Goal: Use online tool/utility: Utilize a website feature to perform a specific function

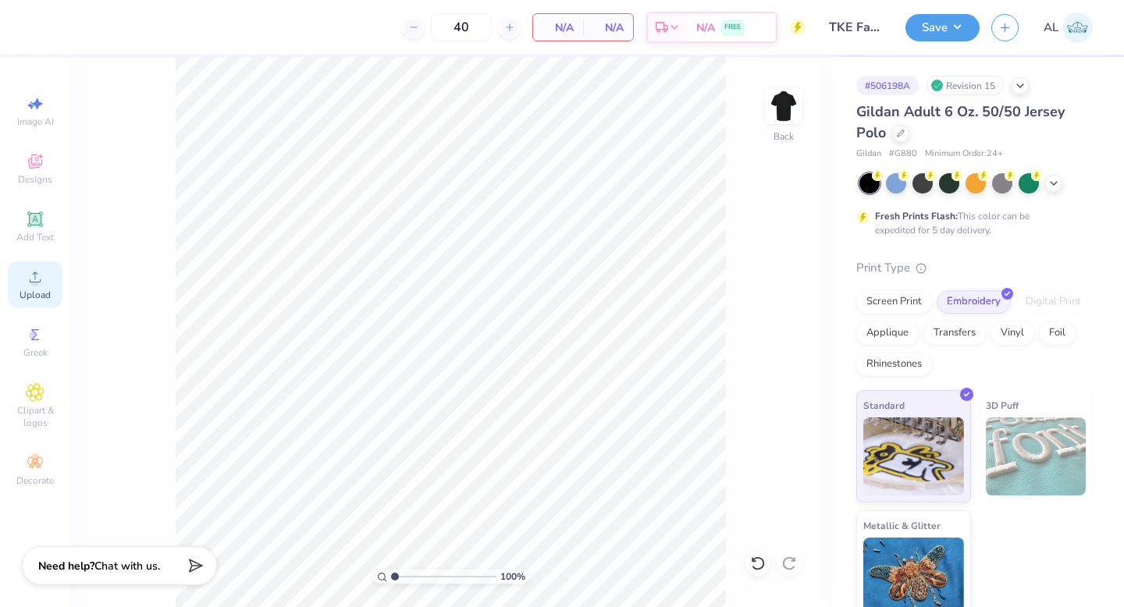
click at [38, 272] on icon at bounding box center [35, 277] width 19 height 19
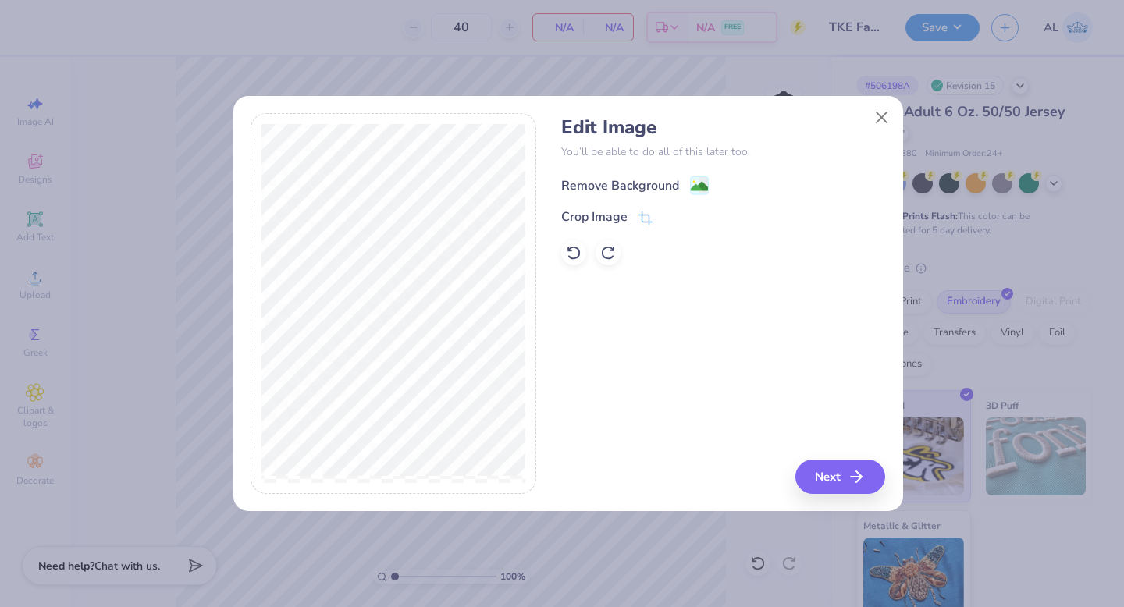
click at [592, 187] on div "Remove Background" at bounding box center [620, 185] width 118 height 19
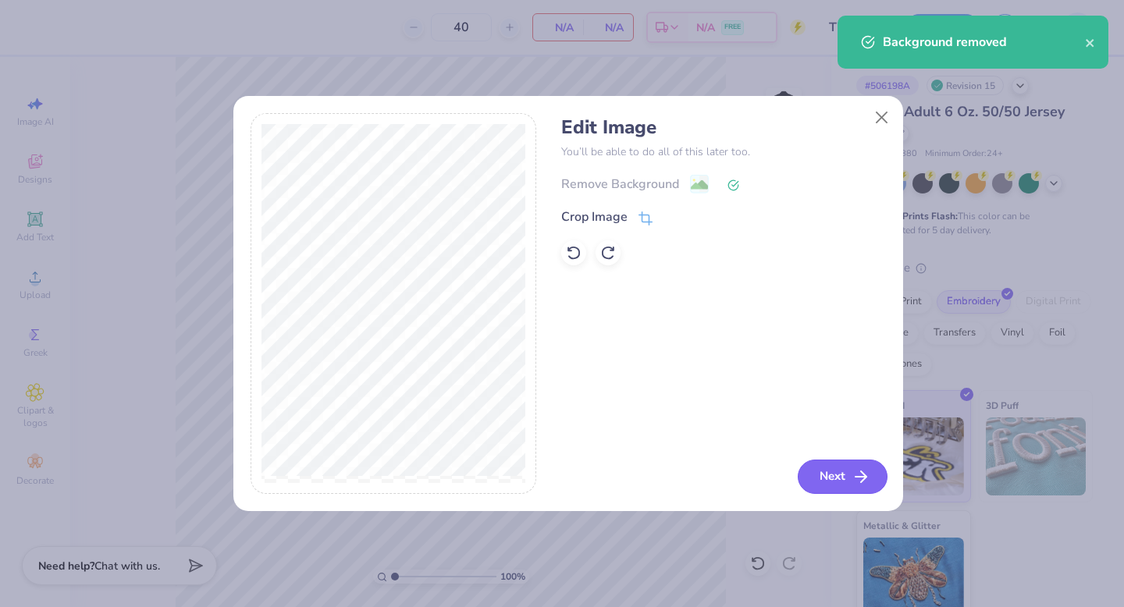
click at [845, 470] on button "Next" at bounding box center [843, 477] width 90 height 34
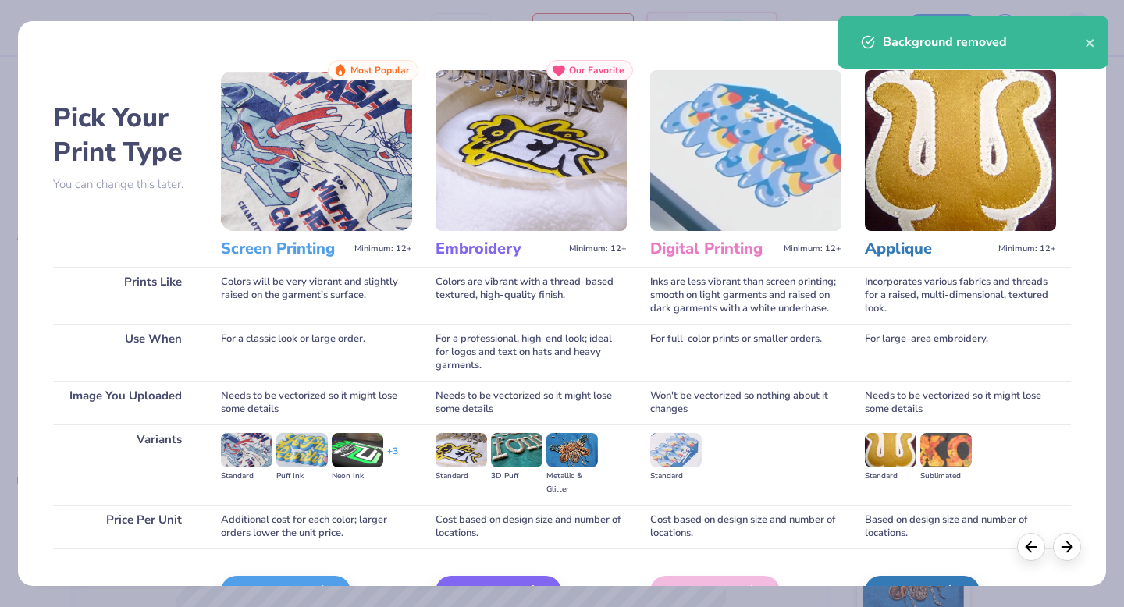
scroll to position [69, 0]
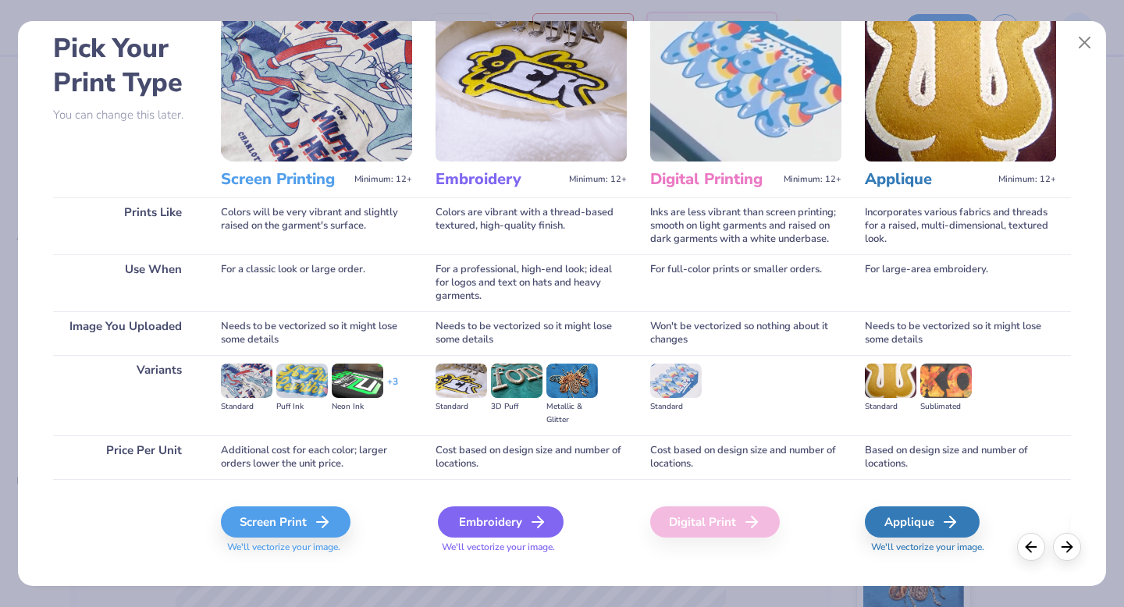
click at [488, 518] on div "Embroidery" at bounding box center [501, 522] width 126 height 31
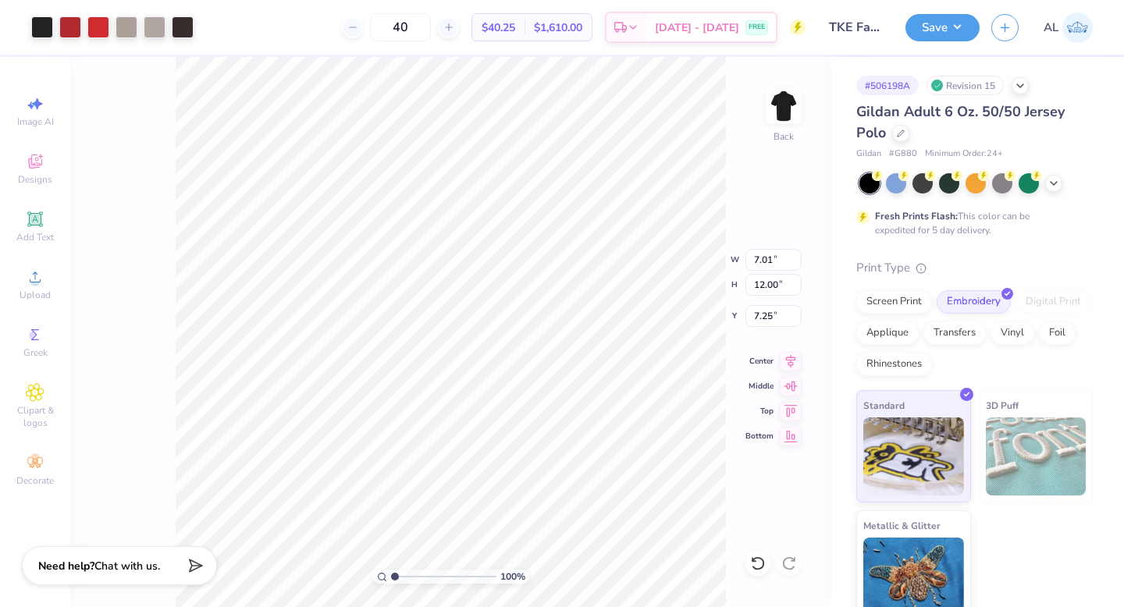
type input "3.64"
type input "3.41"
type input "5.84"
type input "3.00"
click at [596, 460] on li "Ungroup" at bounding box center [609, 466] width 123 height 30
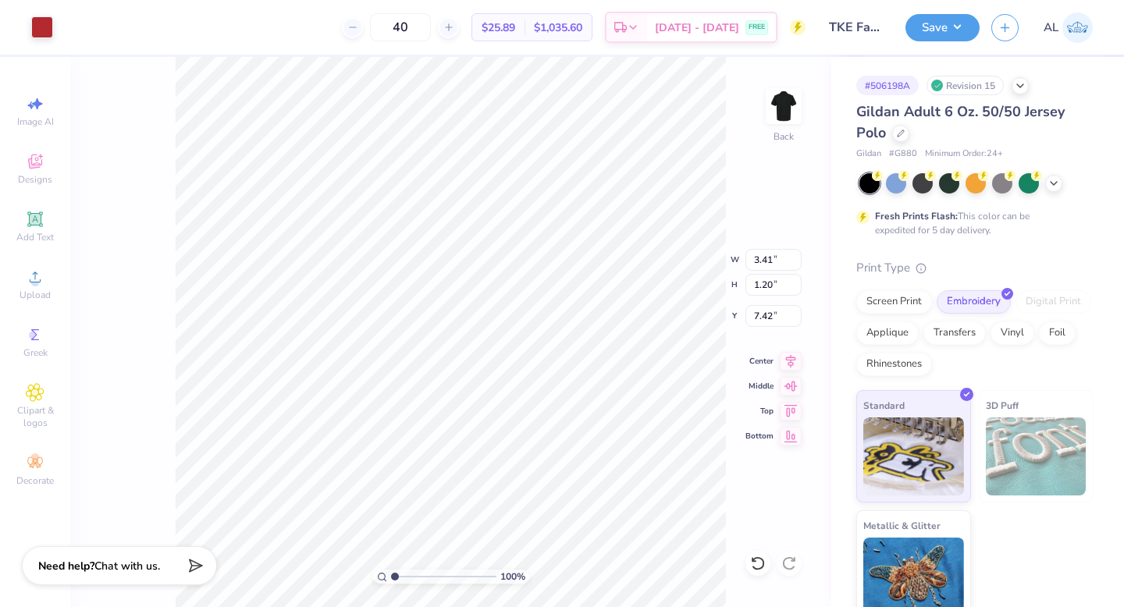
type input "7.68"
type input "1.99"
type input "3.40"
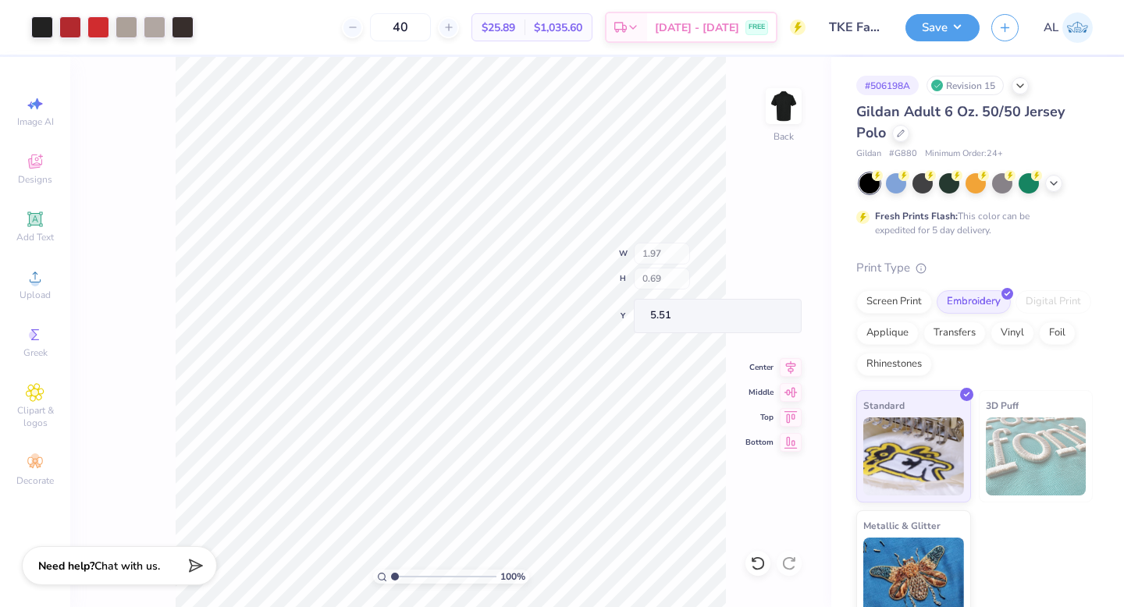
type input "5.51"
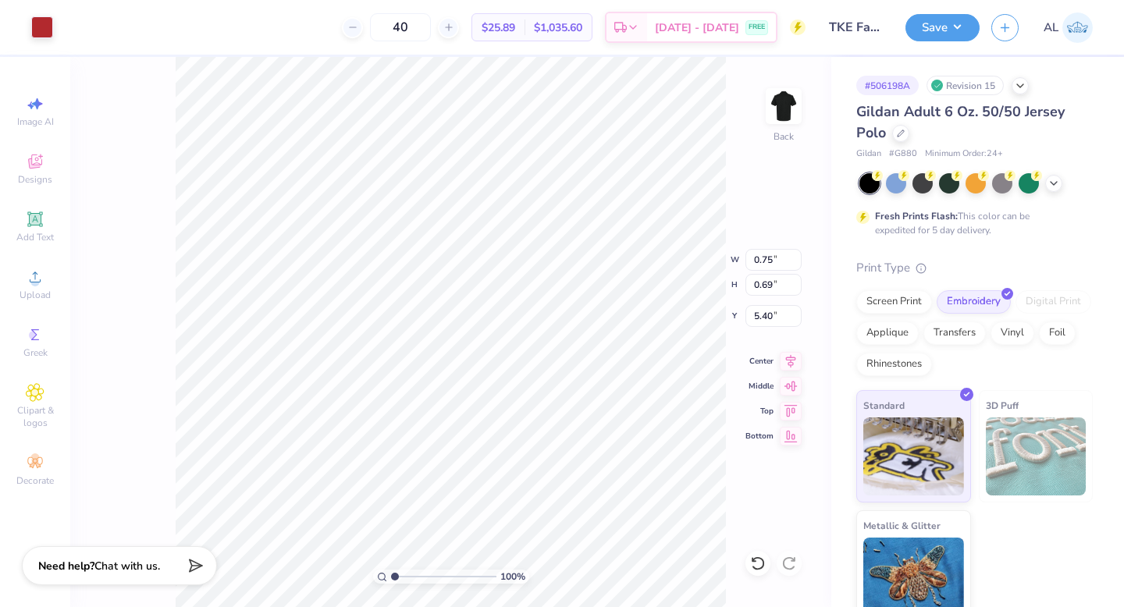
type input "5.40"
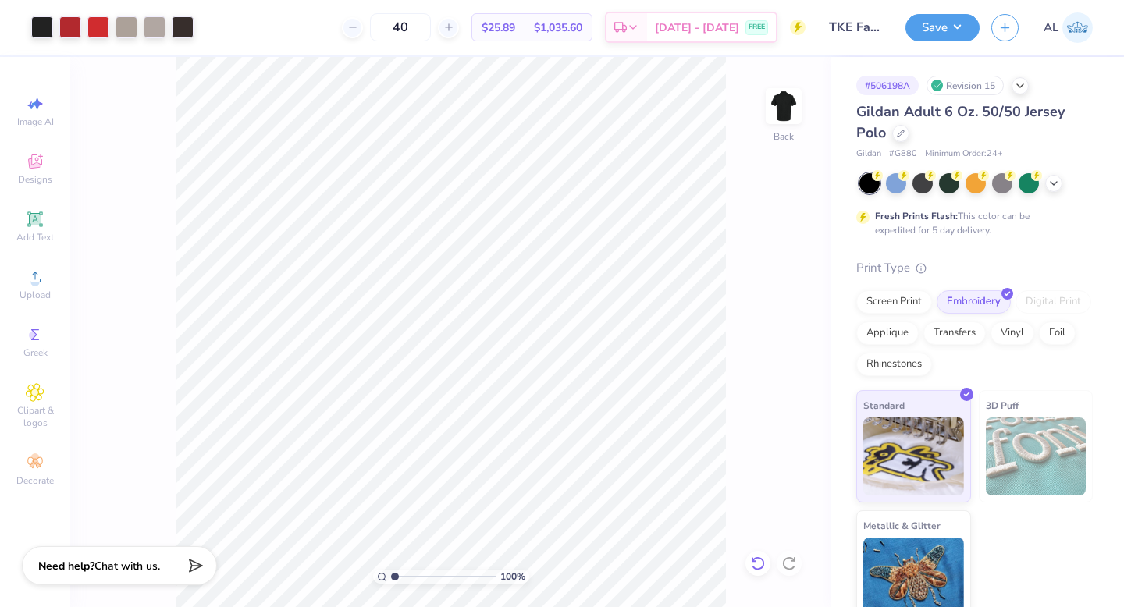
click at [755, 566] on icon at bounding box center [758, 564] width 16 height 16
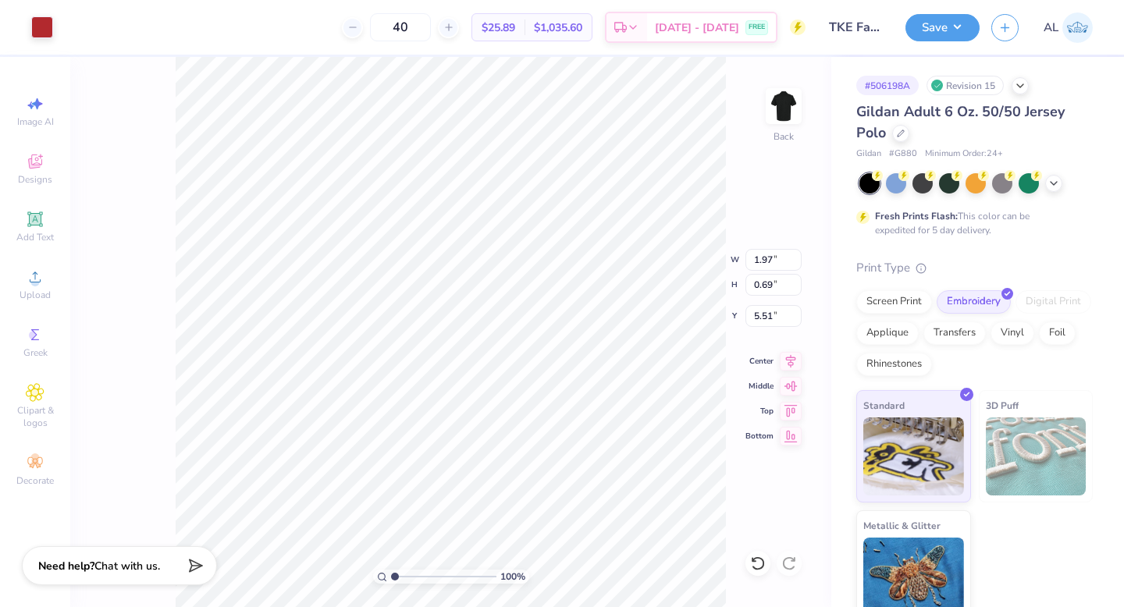
type input "5.82"
type input "2.52"
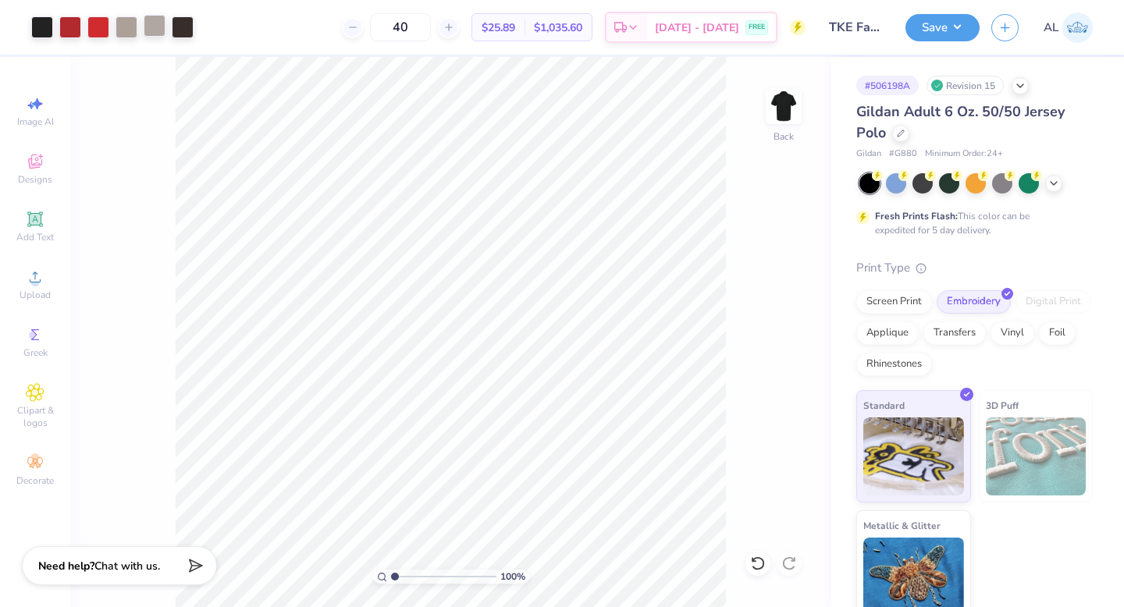
click at [157, 32] on div at bounding box center [155, 26] width 22 height 22
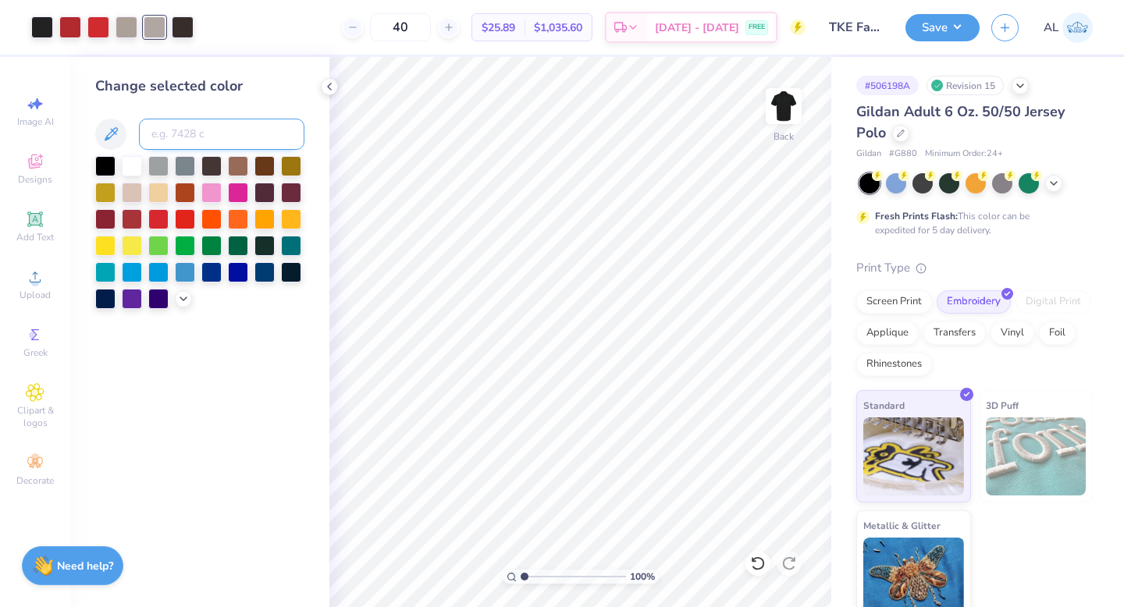
click at [187, 127] on input at bounding box center [221, 134] width 165 height 31
type input "warm gray 5"
click at [158, 24] on div at bounding box center [155, 26] width 22 height 22
click at [102, 162] on div at bounding box center [105, 165] width 20 height 20
click at [329, 89] on icon at bounding box center [329, 86] width 12 height 12
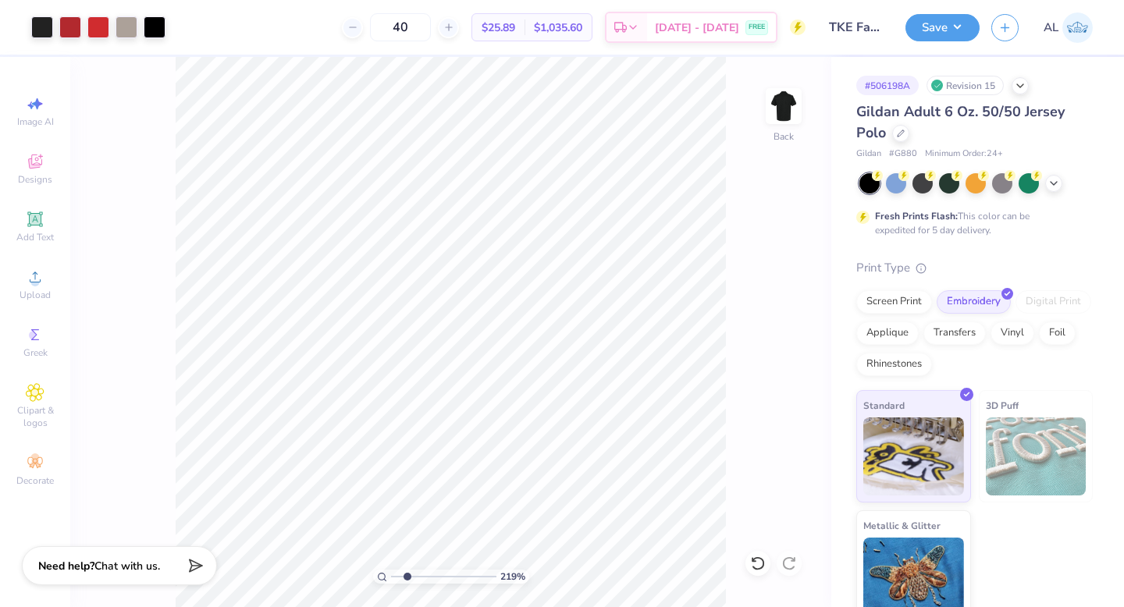
drag, startPoint x: 393, startPoint y: 576, endPoint x: 407, endPoint y: 573, distance: 13.6
click at [407, 573] on input "range" at bounding box center [443, 577] width 105 height 14
drag, startPoint x: 407, startPoint y: 575, endPoint x: 347, endPoint y: 571, distance: 61.1
type input "1"
click at [391, 571] on input "range" at bounding box center [443, 577] width 105 height 14
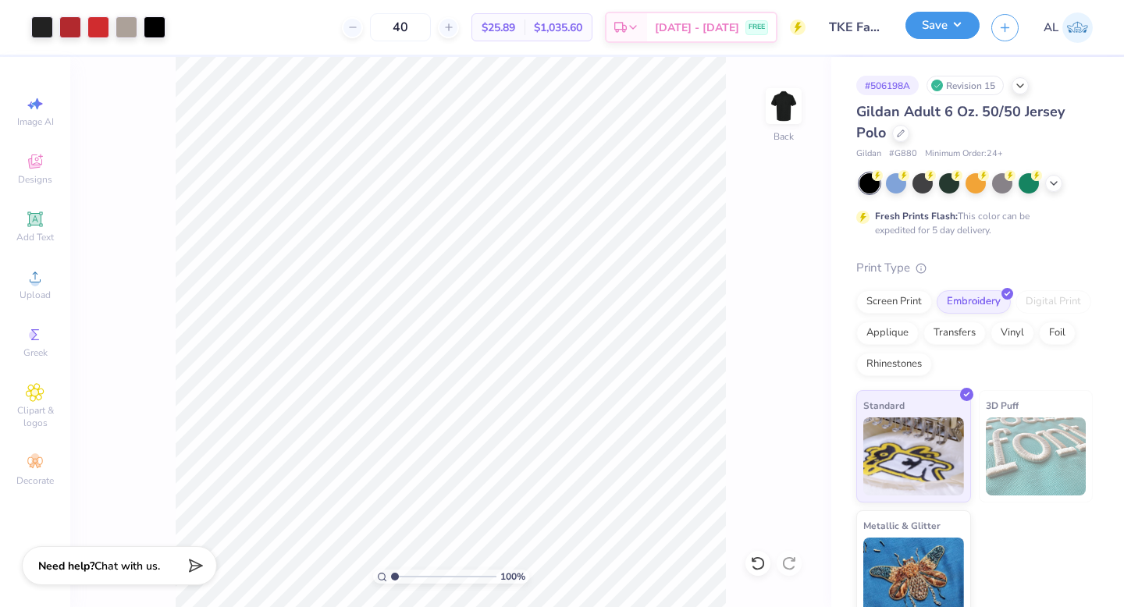
click at [920, 30] on button "Save" at bounding box center [942, 25] width 74 height 27
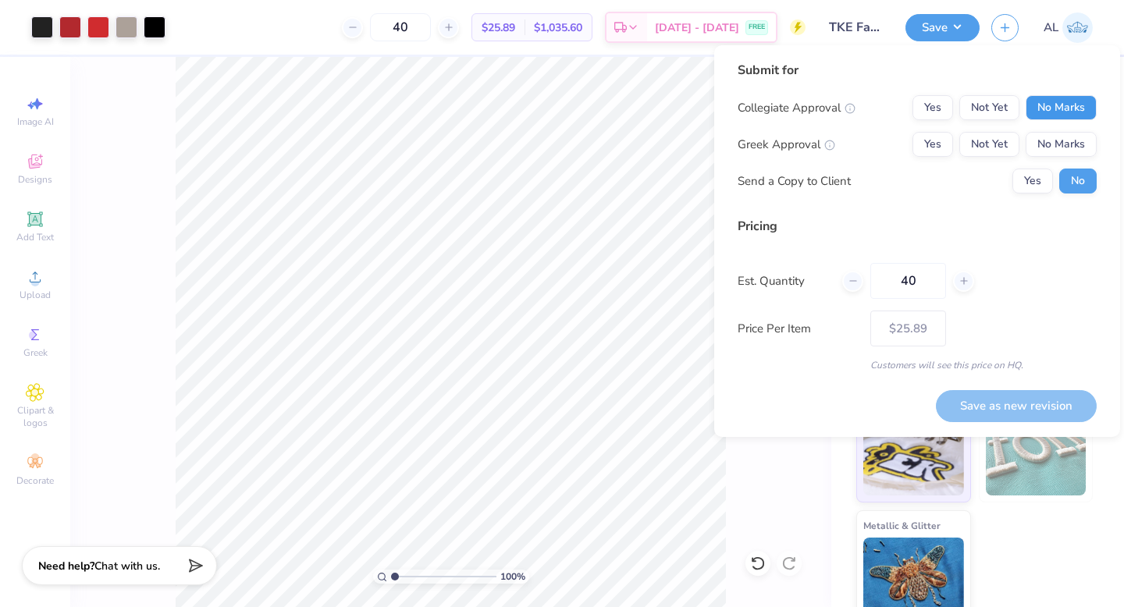
click at [1054, 105] on button "No Marks" at bounding box center [1061, 107] width 71 height 25
click at [935, 144] on button "Yes" at bounding box center [932, 144] width 41 height 25
click at [909, 279] on input "40" at bounding box center [908, 281] width 76 height 36
type input "50"
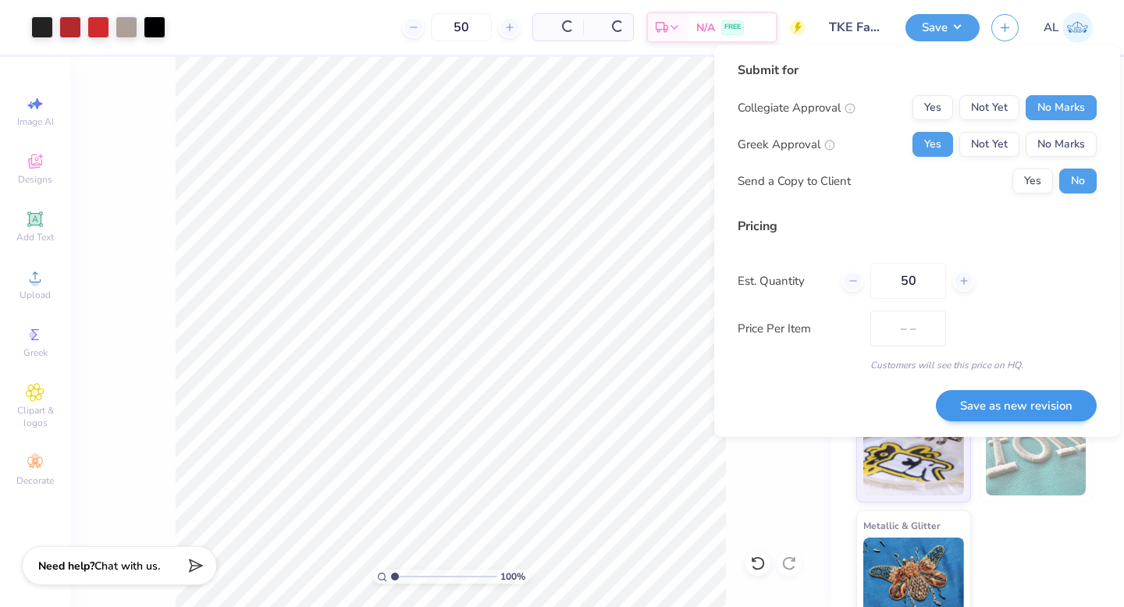
type input "$24.63"
type input "50"
click at [998, 400] on button "Save as new revision" at bounding box center [1016, 406] width 161 height 32
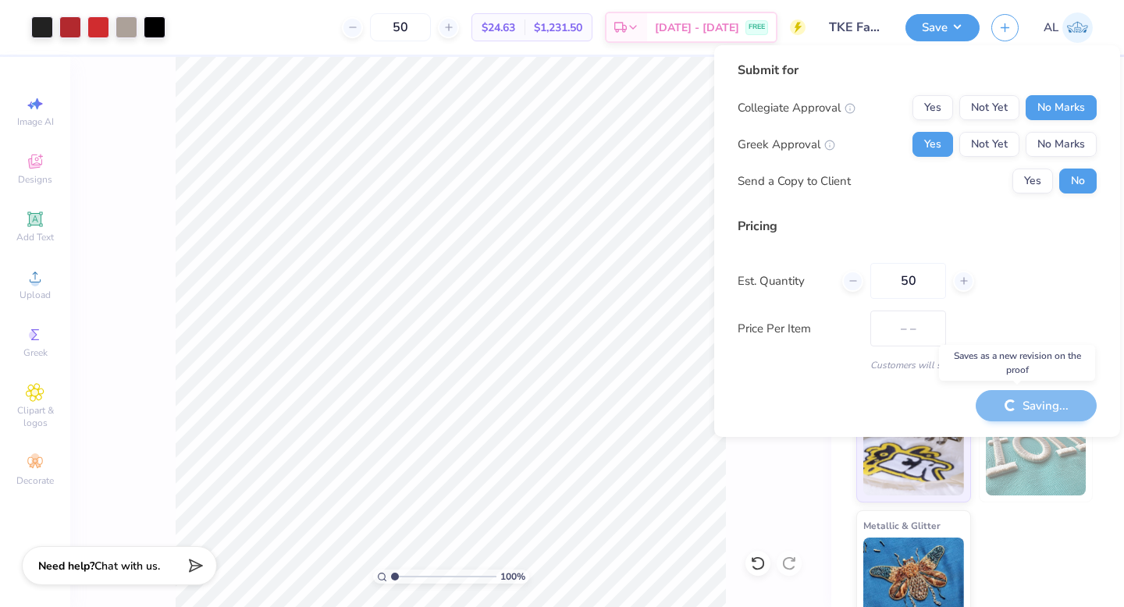
type input "$24.63"
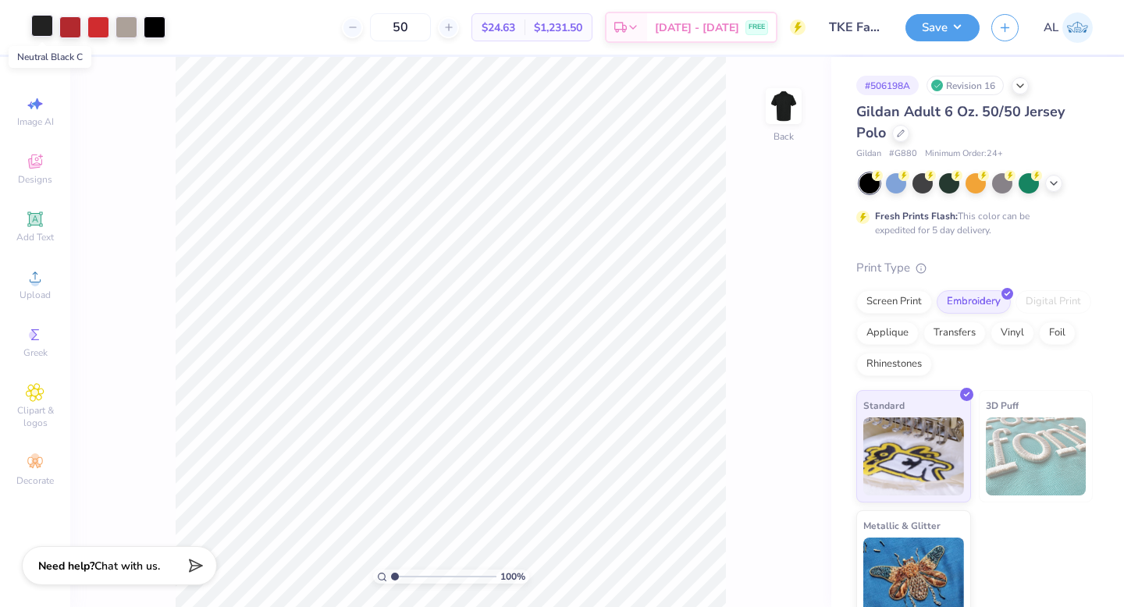
click at [38, 24] on div at bounding box center [42, 26] width 22 height 22
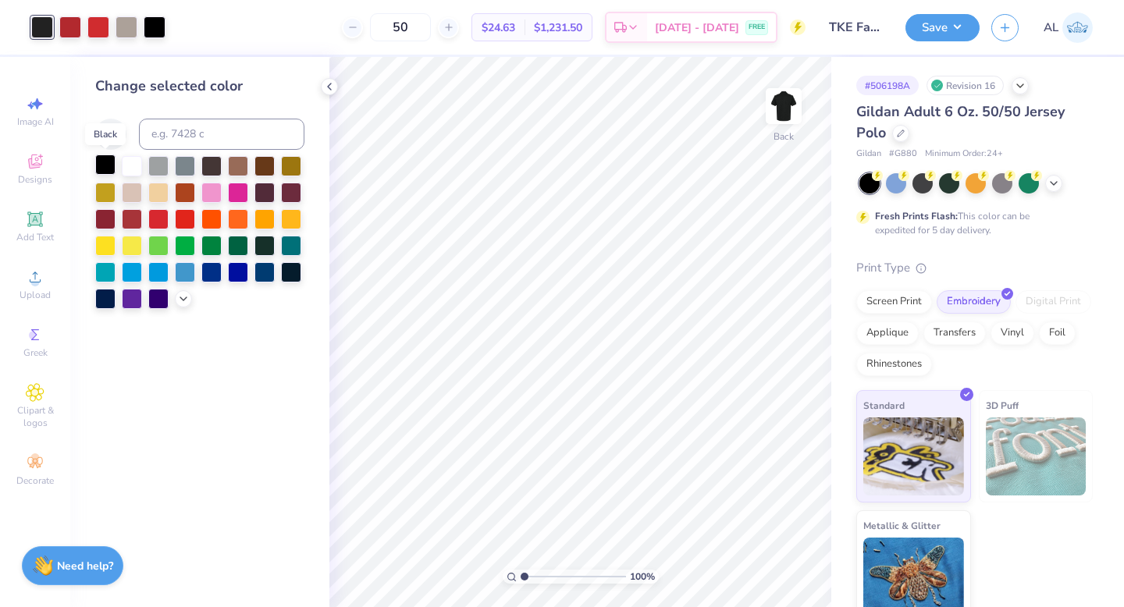
click at [104, 161] on div at bounding box center [105, 165] width 20 height 20
click at [327, 84] on icon at bounding box center [329, 86] width 12 height 12
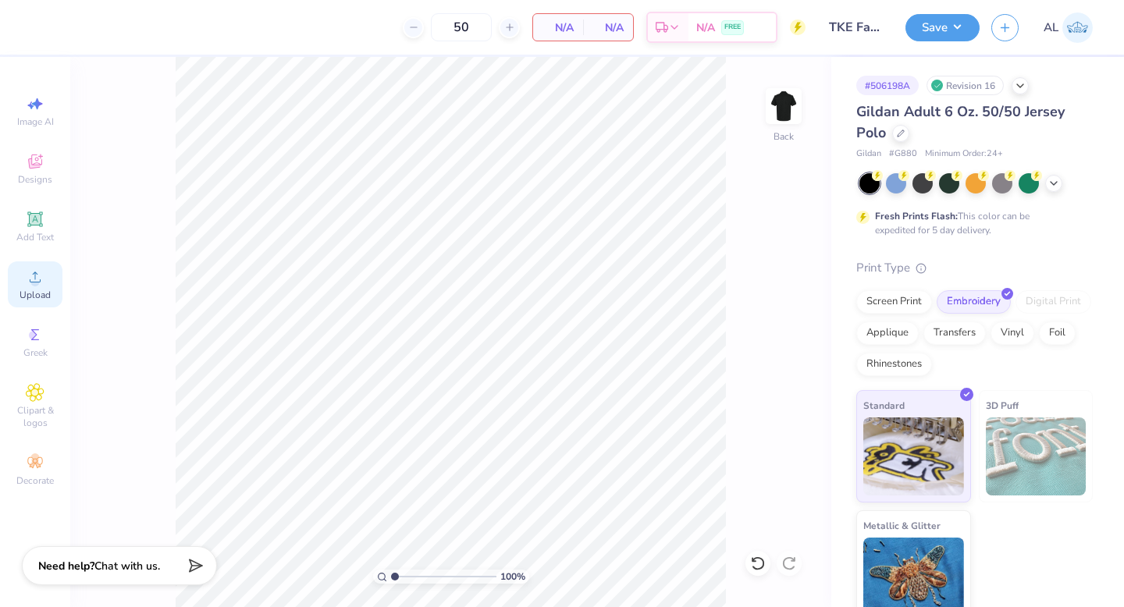
click at [44, 271] on div "Upload" at bounding box center [35, 284] width 55 height 46
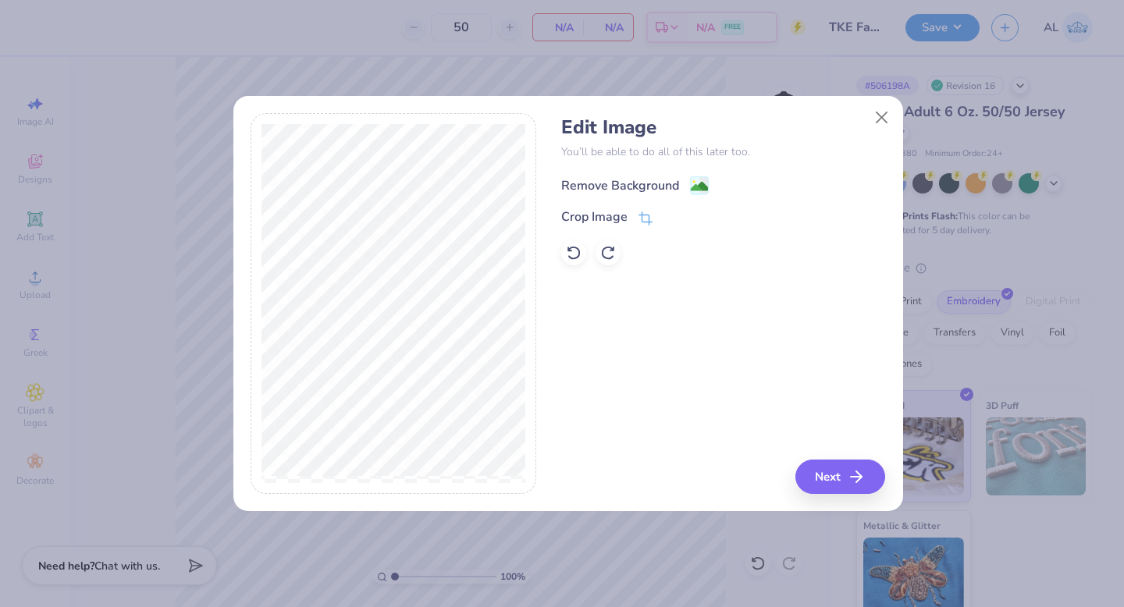
click at [622, 184] on div "Remove Background" at bounding box center [620, 185] width 118 height 19
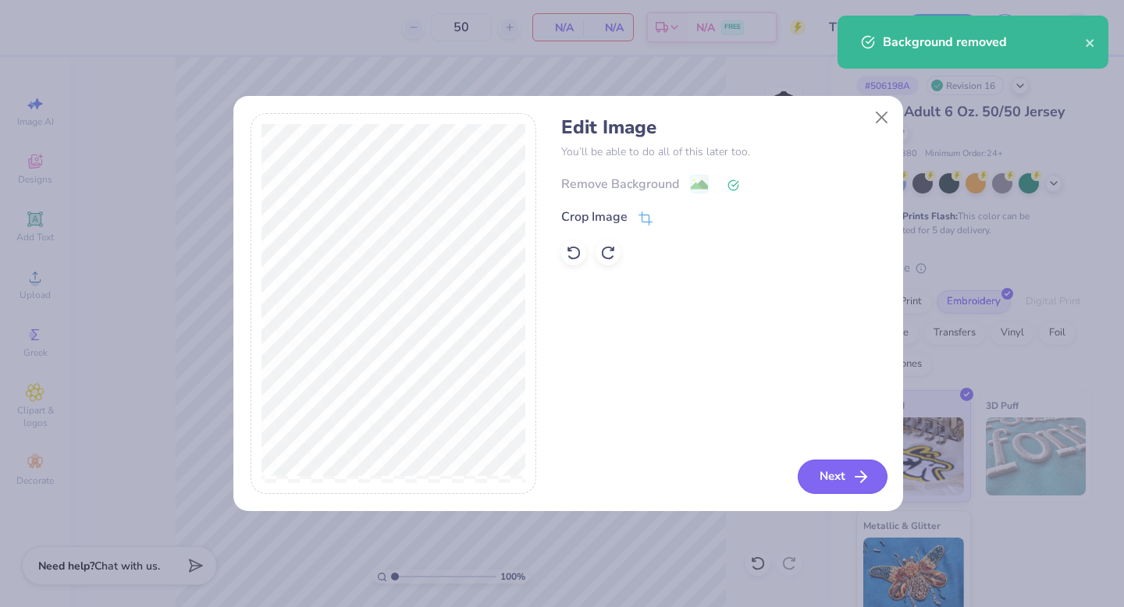
click at [841, 471] on button "Next" at bounding box center [843, 477] width 90 height 34
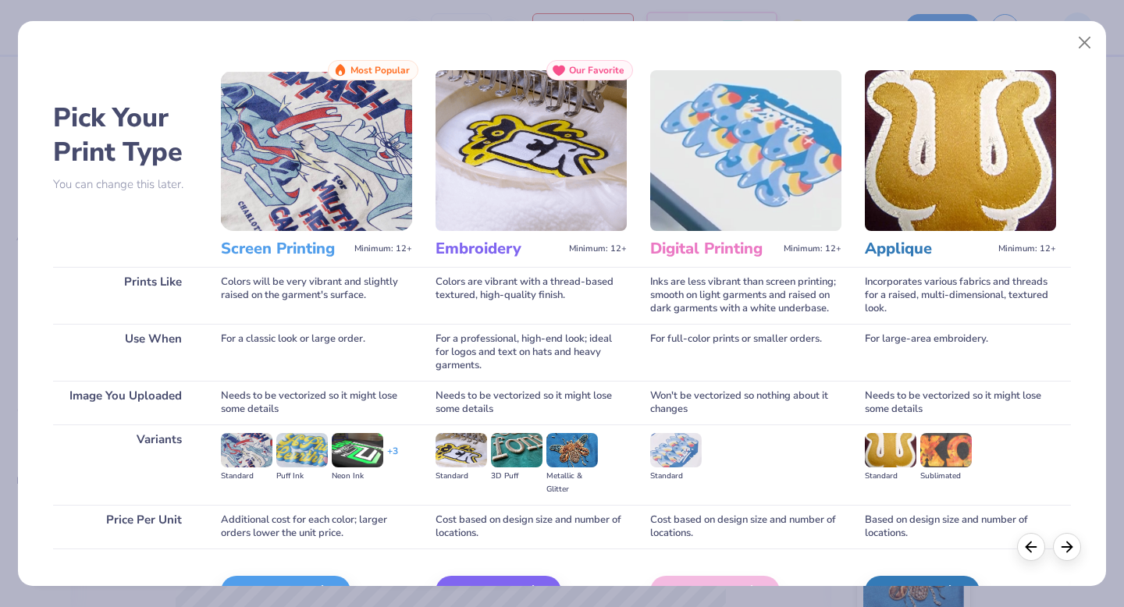
scroll to position [93, 0]
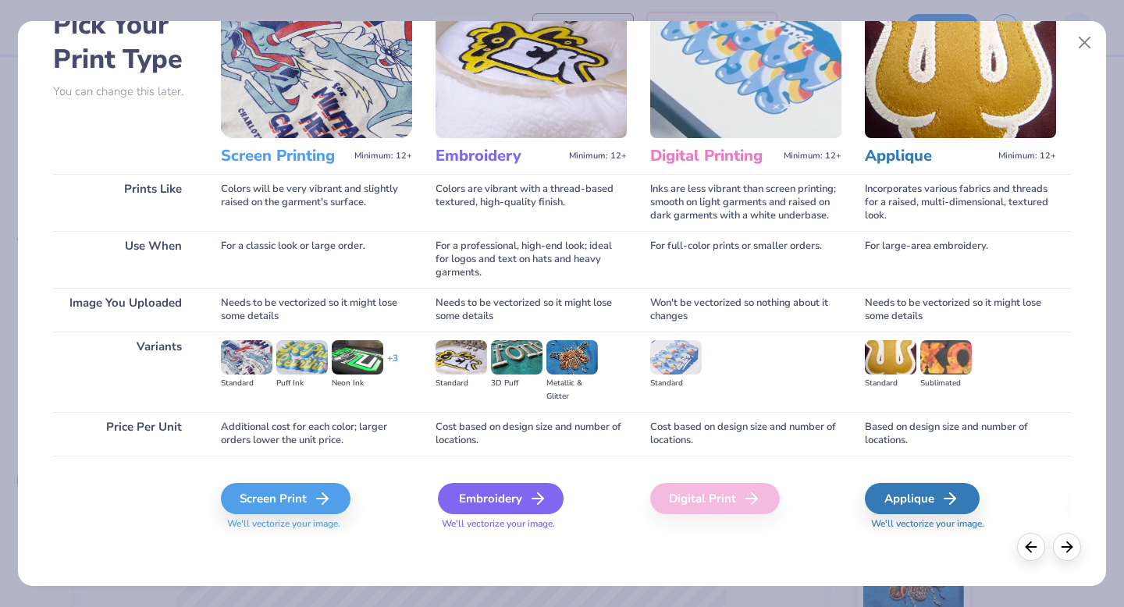
click at [486, 507] on div "Embroidery" at bounding box center [501, 498] width 126 height 31
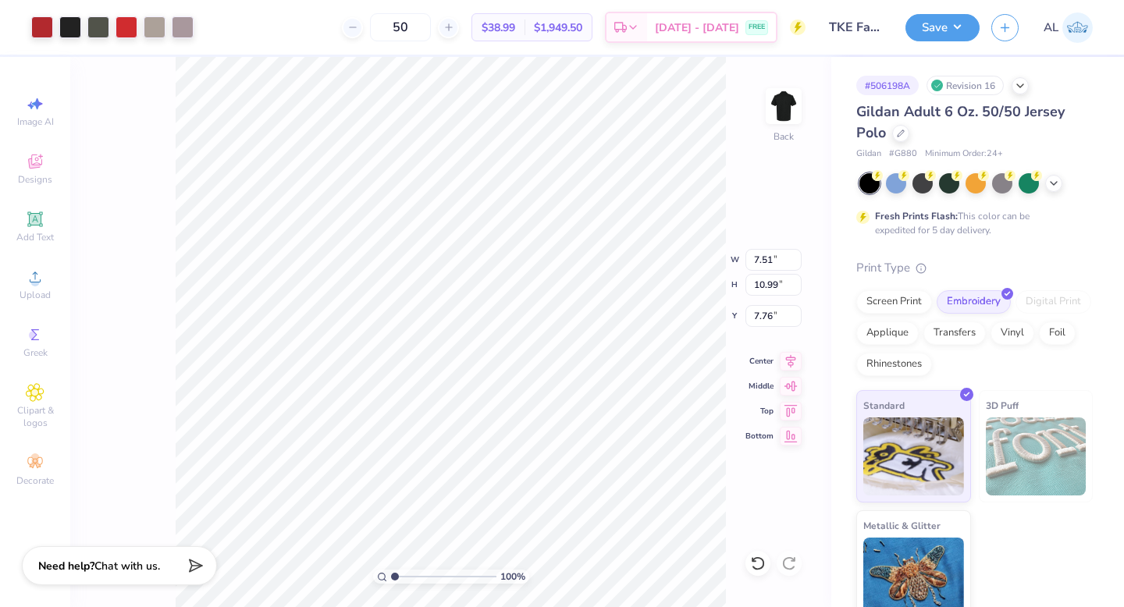
type input "3.92"
type input "5.74"
type input "2.71"
type input "2.66"
type input "3.90"
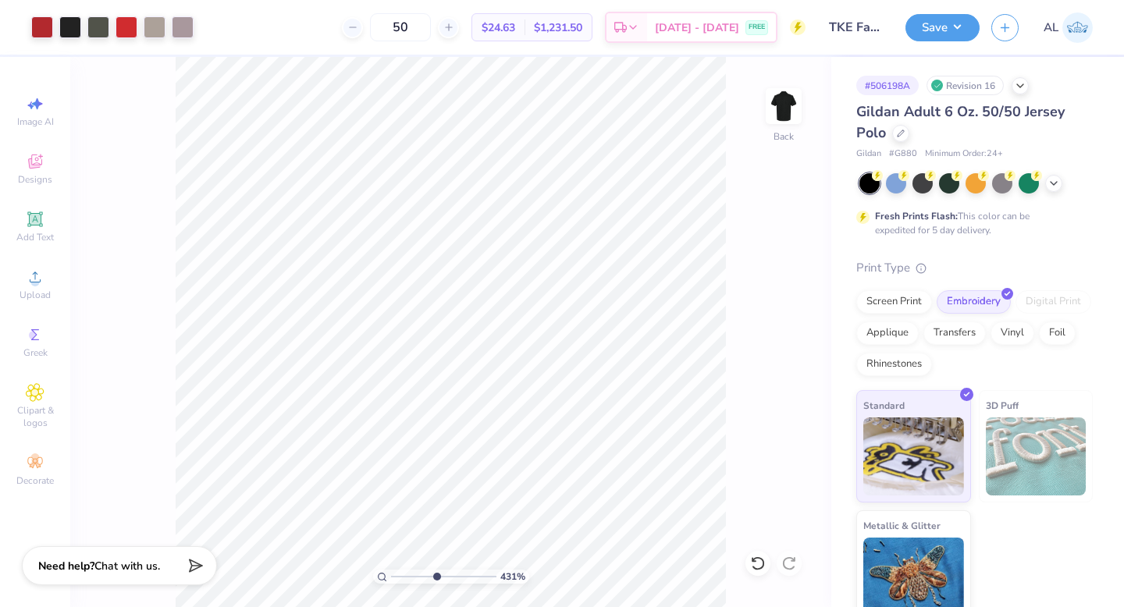
drag, startPoint x: 396, startPoint y: 578, endPoint x: 436, endPoint y: 567, distance: 40.3
type input "4.95"
click at [436, 570] on input "range" at bounding box center [443, 577] width 105 height 14
type input "2.73"
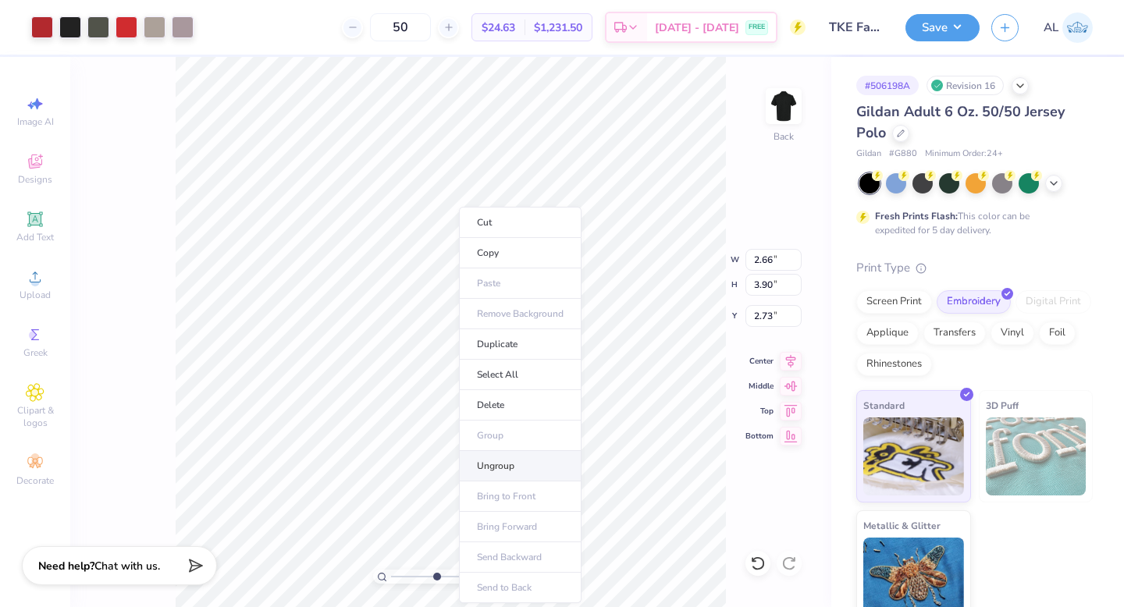
click at [503, 468] on li "Ungroup" at bounding box center [520, 466] width 123 height 30
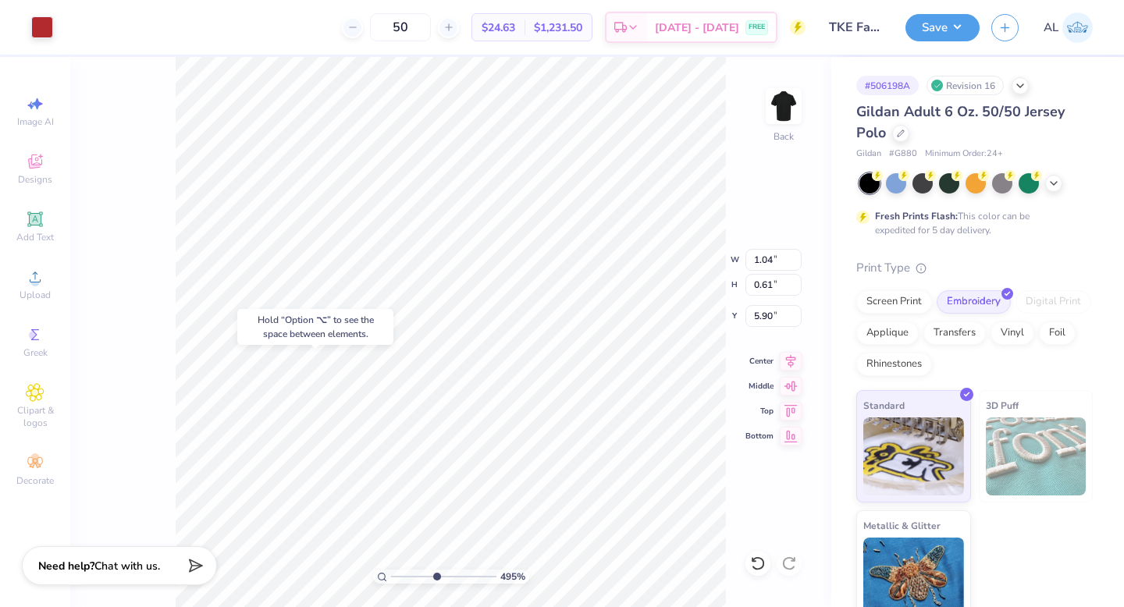
type input "5.90"
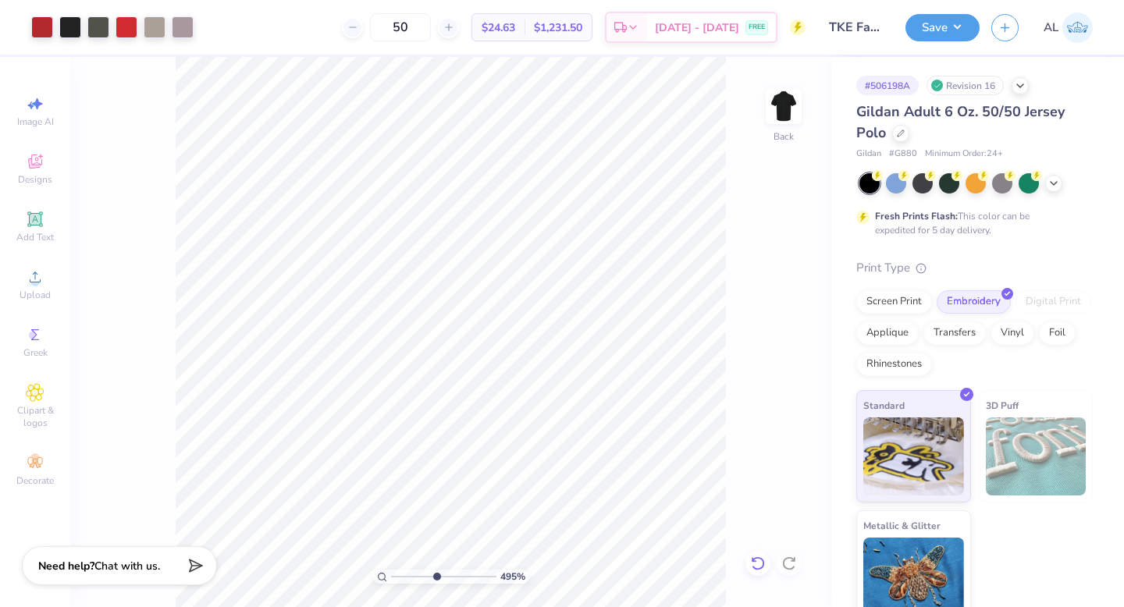
click at [756, 567] on icon at bounding box center [758, 564] width 16 height 16
drag, startPoint x: 436, startPoint y: 577, endPoint x: 327, endPoint y: 555, distance: 110.7
type input "1"
click at [391, 570] on input "range" at bounding box center [443, 577] width 105 height 14
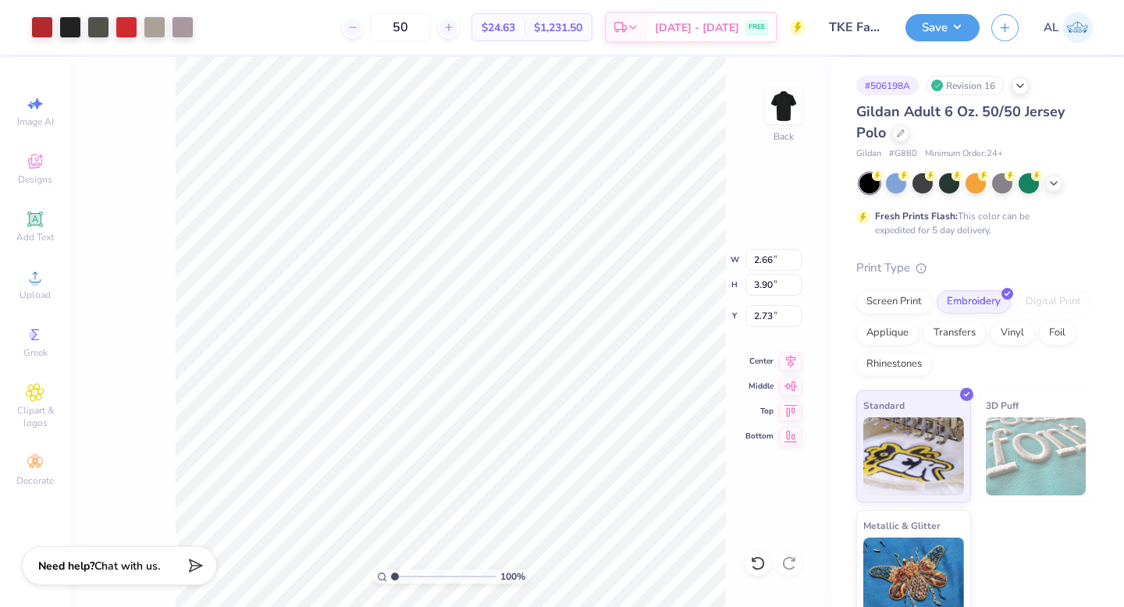
type input "2.21"
type input "3.24"
type input "2.15"
type input "2.36"
type input "2.38"
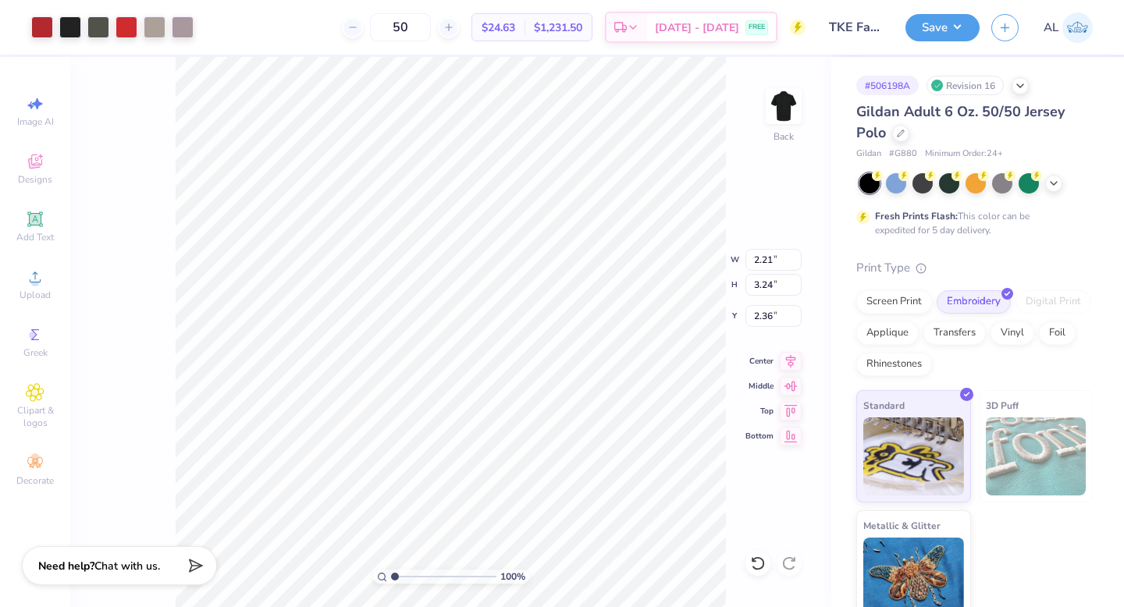
type input "3.48"
click at [183, 28] on div at bounding box center [183, 26] width 22 height 22
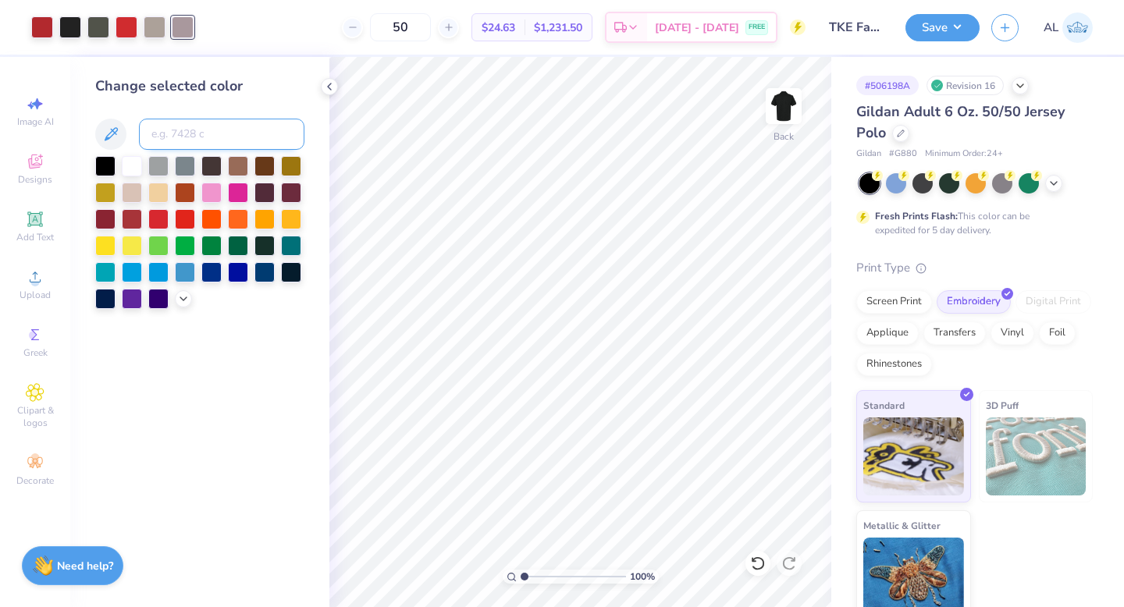
click at [181, 139] on input at bounding box center [221, 134] width 165 height 31
type input "warm gray 5"
click at [328, 83] on icon at bounding box center [329, 86] width 12 height 12
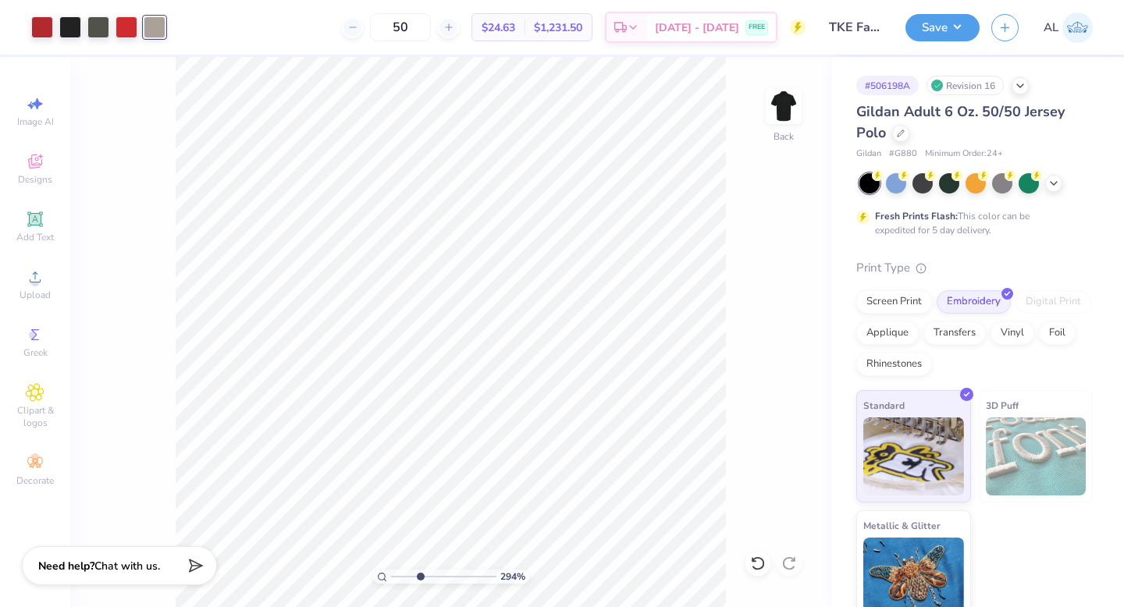
drag, startPoint x: 393, startPoint y: 574, endPoint x: 419, endPoint y: 571, distance: 26.8
type input "3.38"
click at [419, 571] on input "range" at bounding box center [443, 577] width 105 height 14
click at [99, 26] on div at bounding box center [98, 26] width 22 height 22
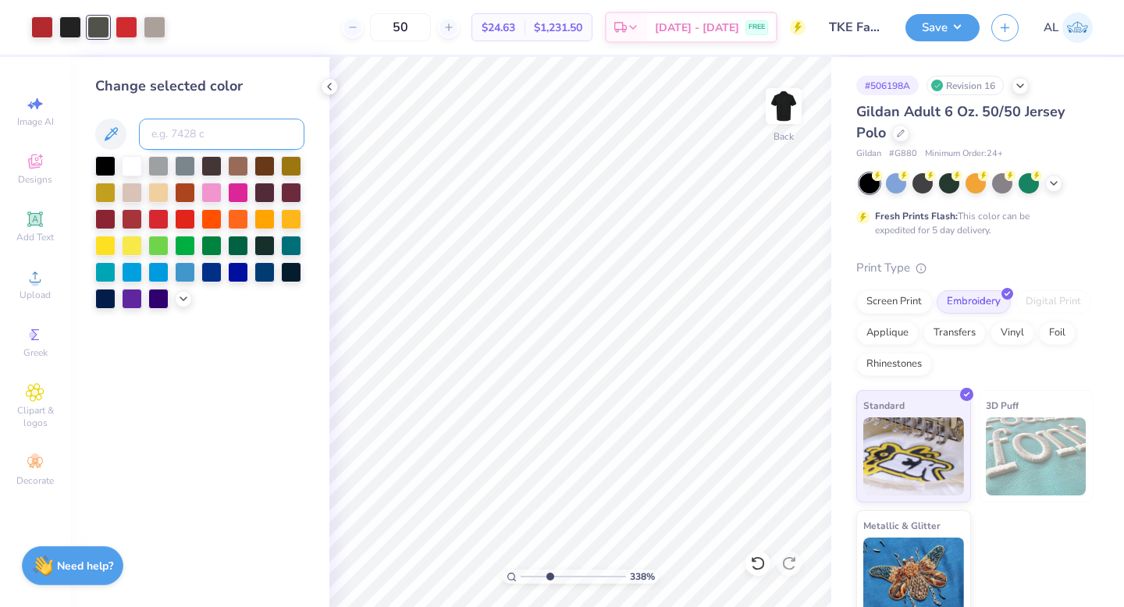
click at [152, 123] on input at bounding box center [221, 134] width 165 height 31
type input "neutral black"
click at [332, 85] on icon at bounding box center [329, 86] width 12 height 12
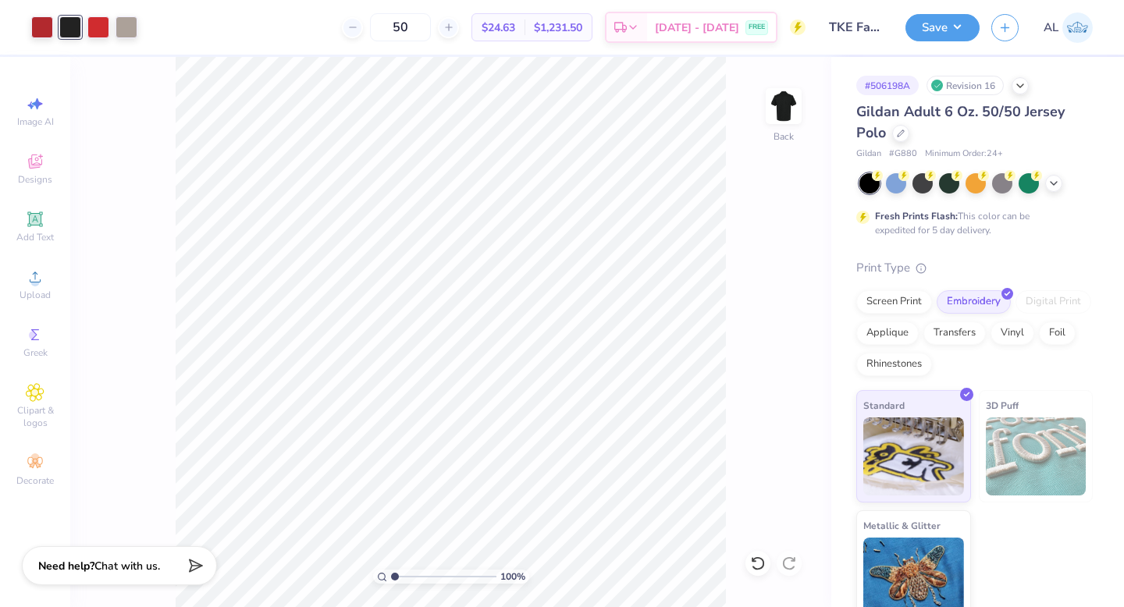
drag, startPoint x: 419, startPoint y: 577, endPoint x: 329, endPoint y: 572, distance: 89.9
type input "1"
click at [391, 572] on input "range" at bounding box center [443, 577] width 105 height 14
click at [956, 28] on button "Save" at bounding box center [942, 25] width 74 height 27
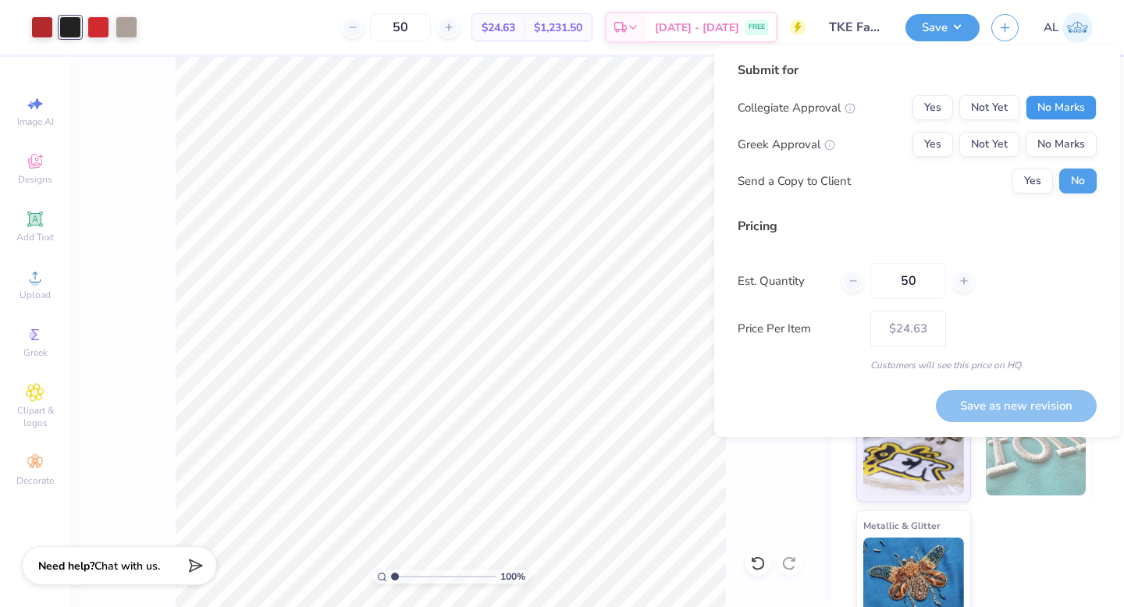
click at [1059, 116] on button "No Marks" at bounding box center [1061, 107] width 71 height 25
click at [938, 141] on button "Yes" at bounding box center [932, 144] width 41 height 25
click at [1009, 400] on button "Save as new revision" at bounding box center [1016, 406] width 161 height 32
type input "$24.63"
